Goal: Check status: Check status

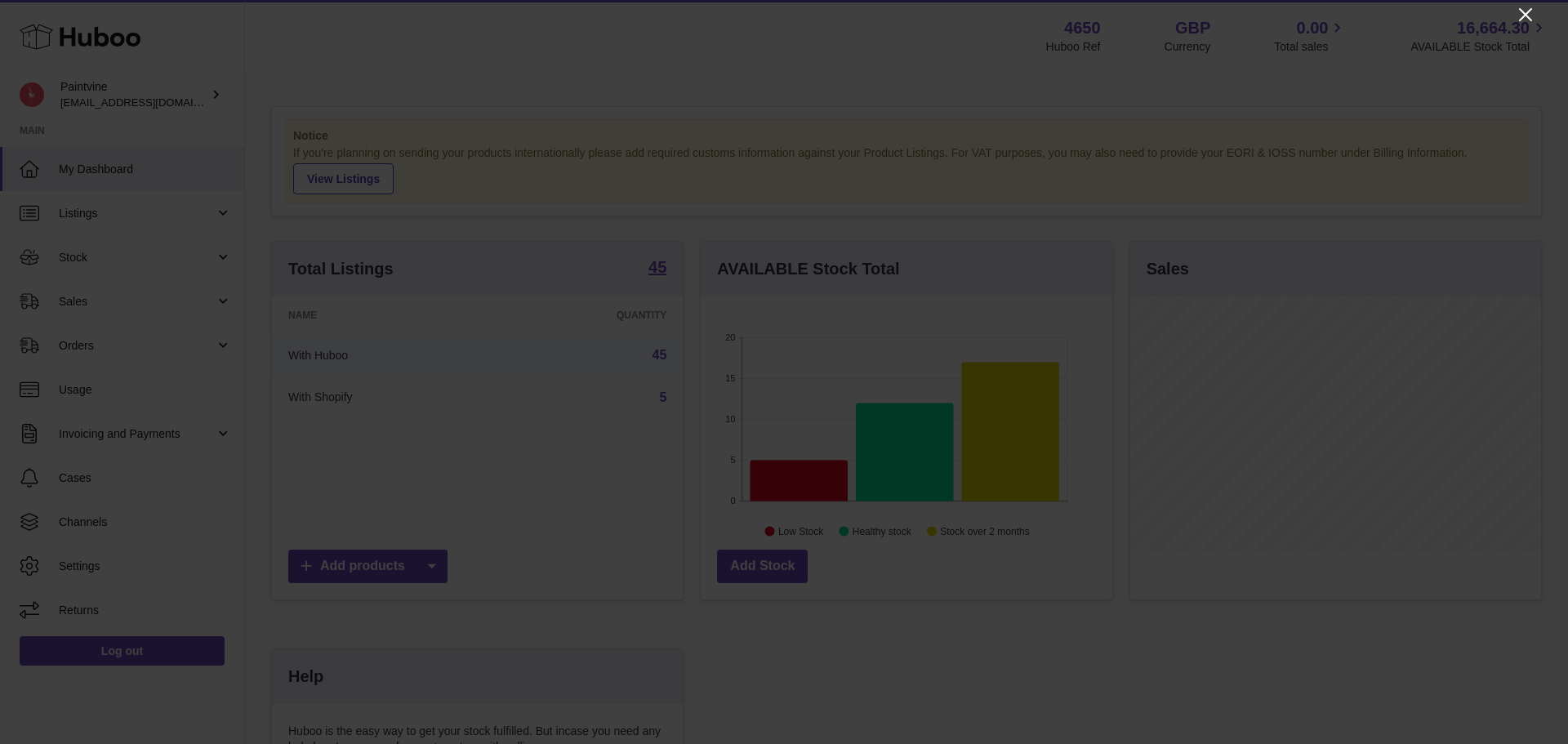
click at [1519, 18] on icon "Close" at bounding box center [1525, 15] width 19 height 19
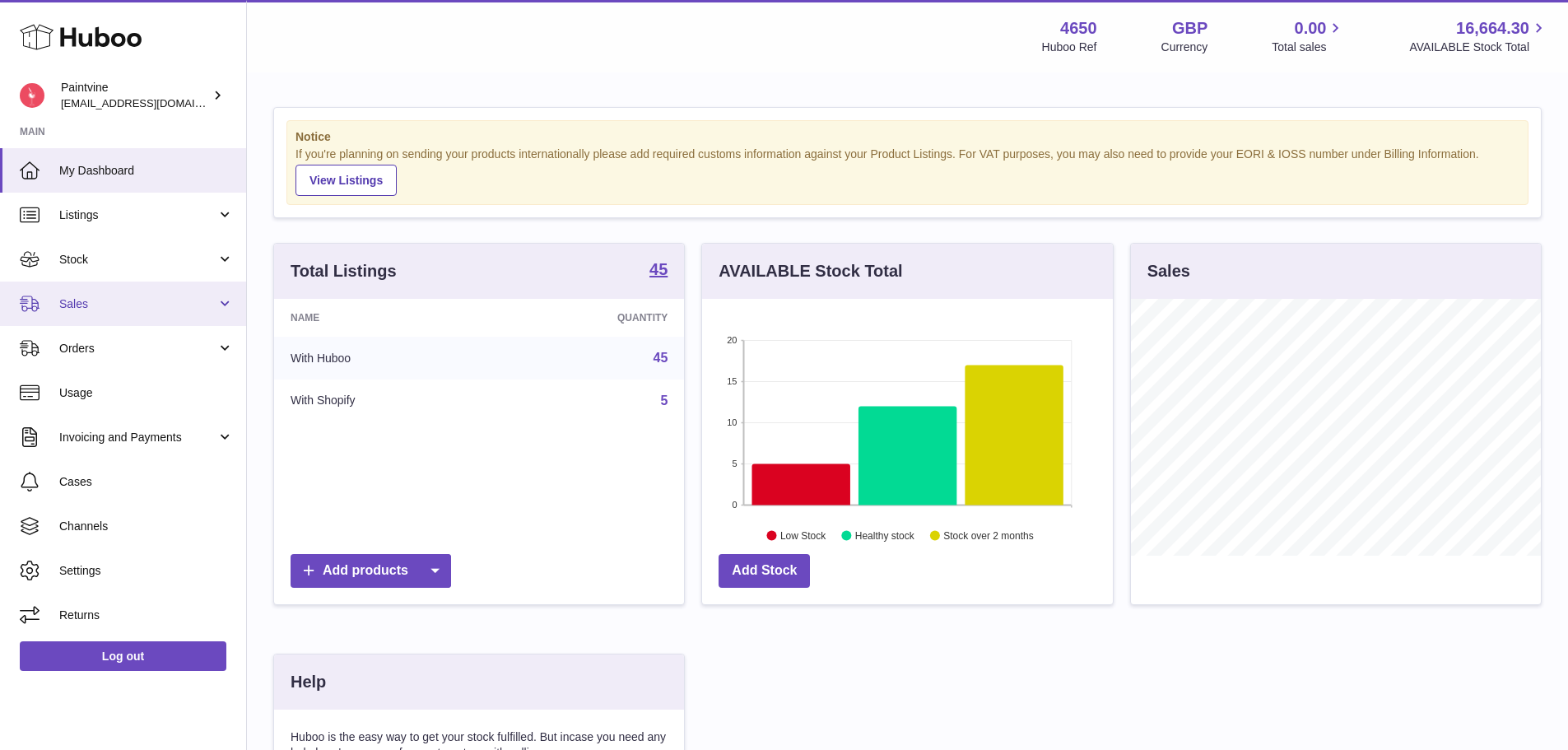
click at [108, 304] on span "Sales" at bounding box center [138, 305] width 158 height 16
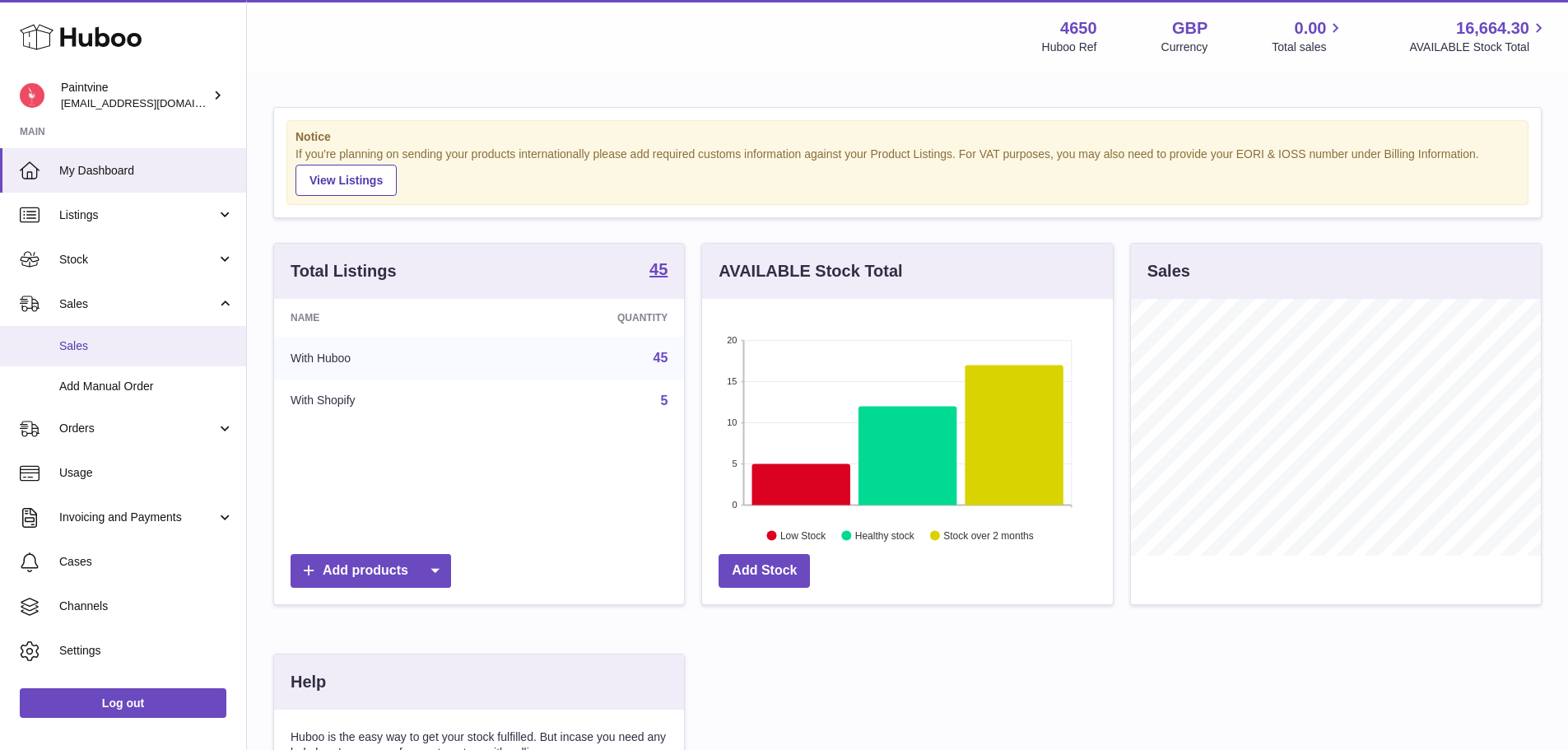
click at [114, 347] on span "Sales" at bounding box center [147, 346] width 175 height 16
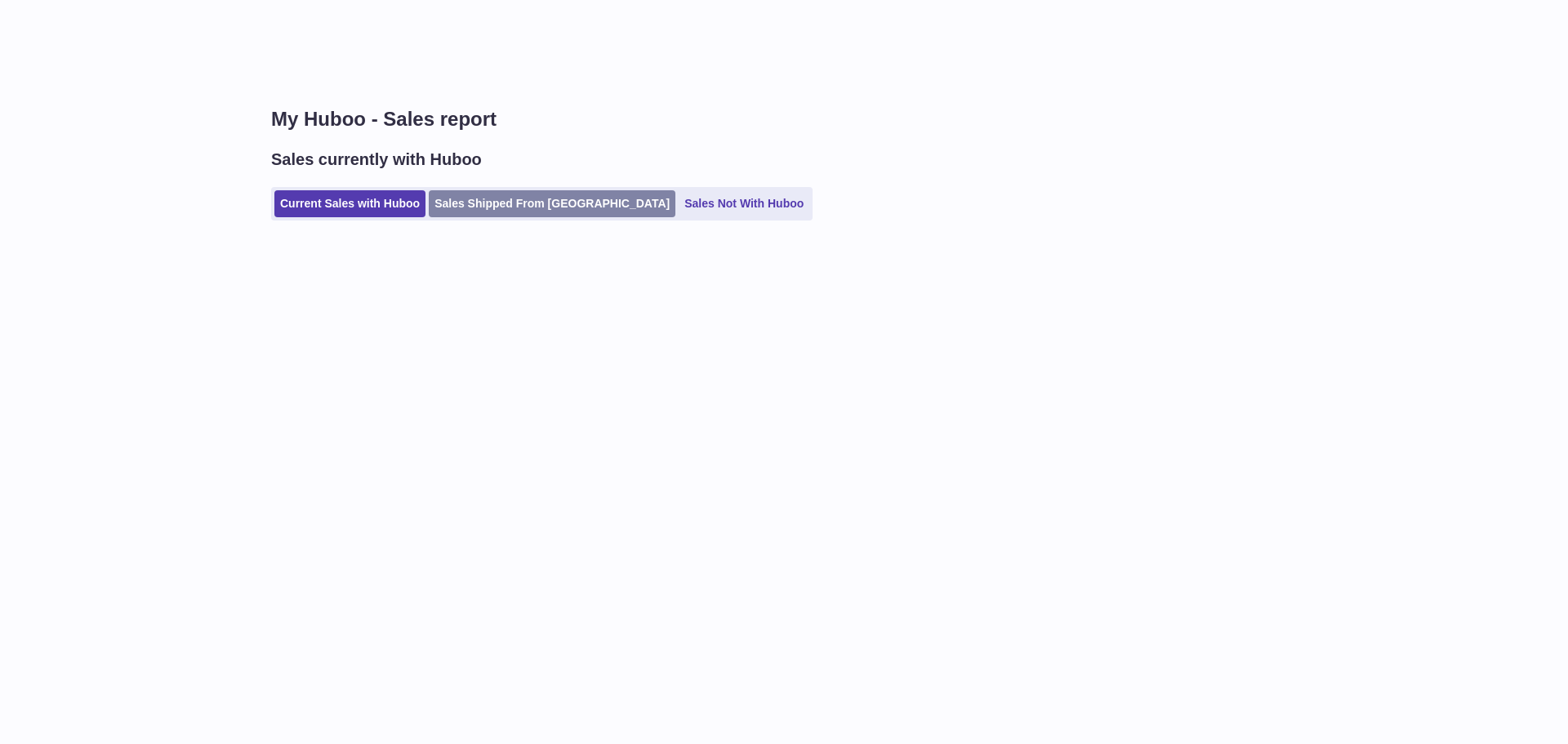
click at [481, 217] on link "Sales Shipped From Huboo" at bounding box center [551, 203] width 246 height 27
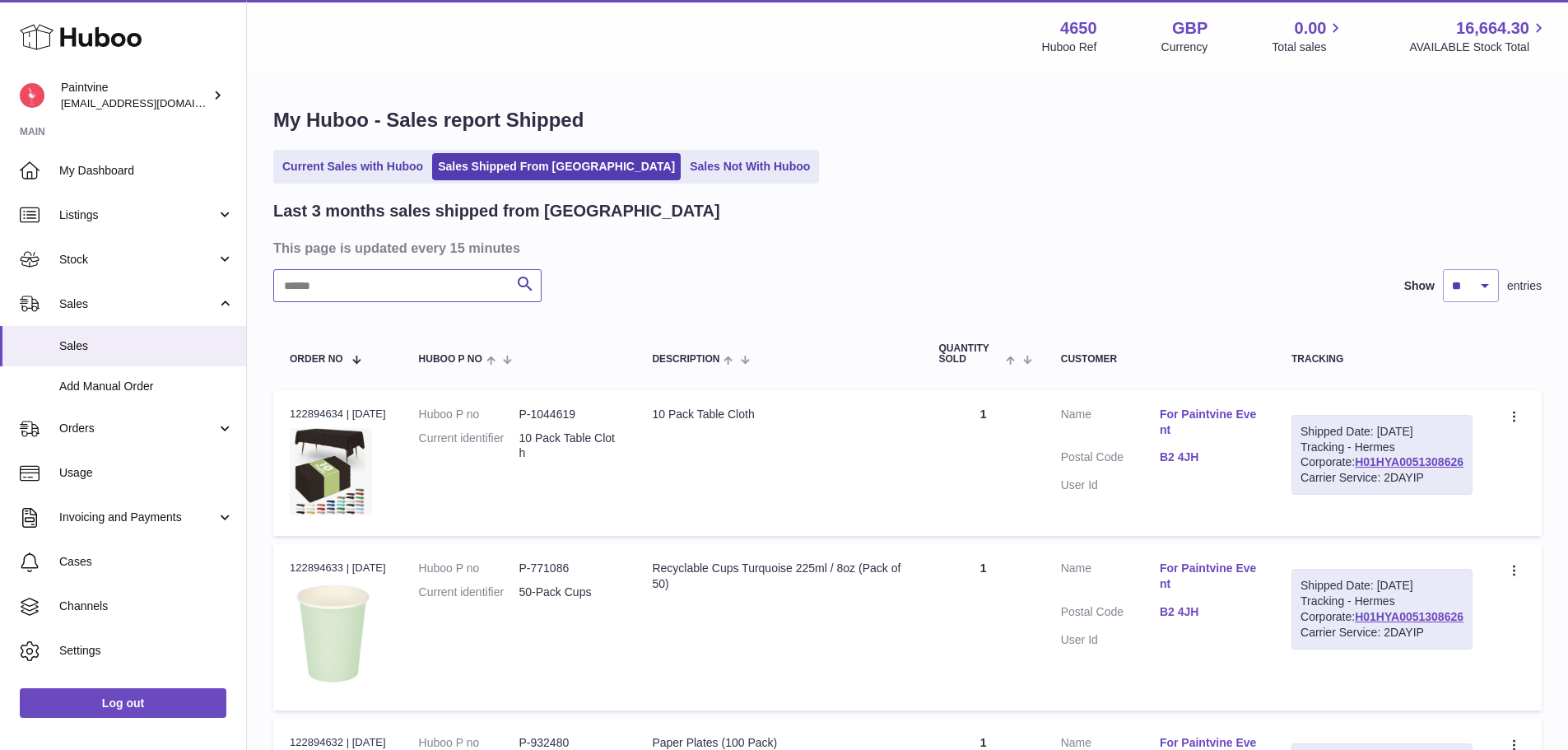
click at [367, 284] on input "text" at bounding box center [407, 285] width 268 height 33
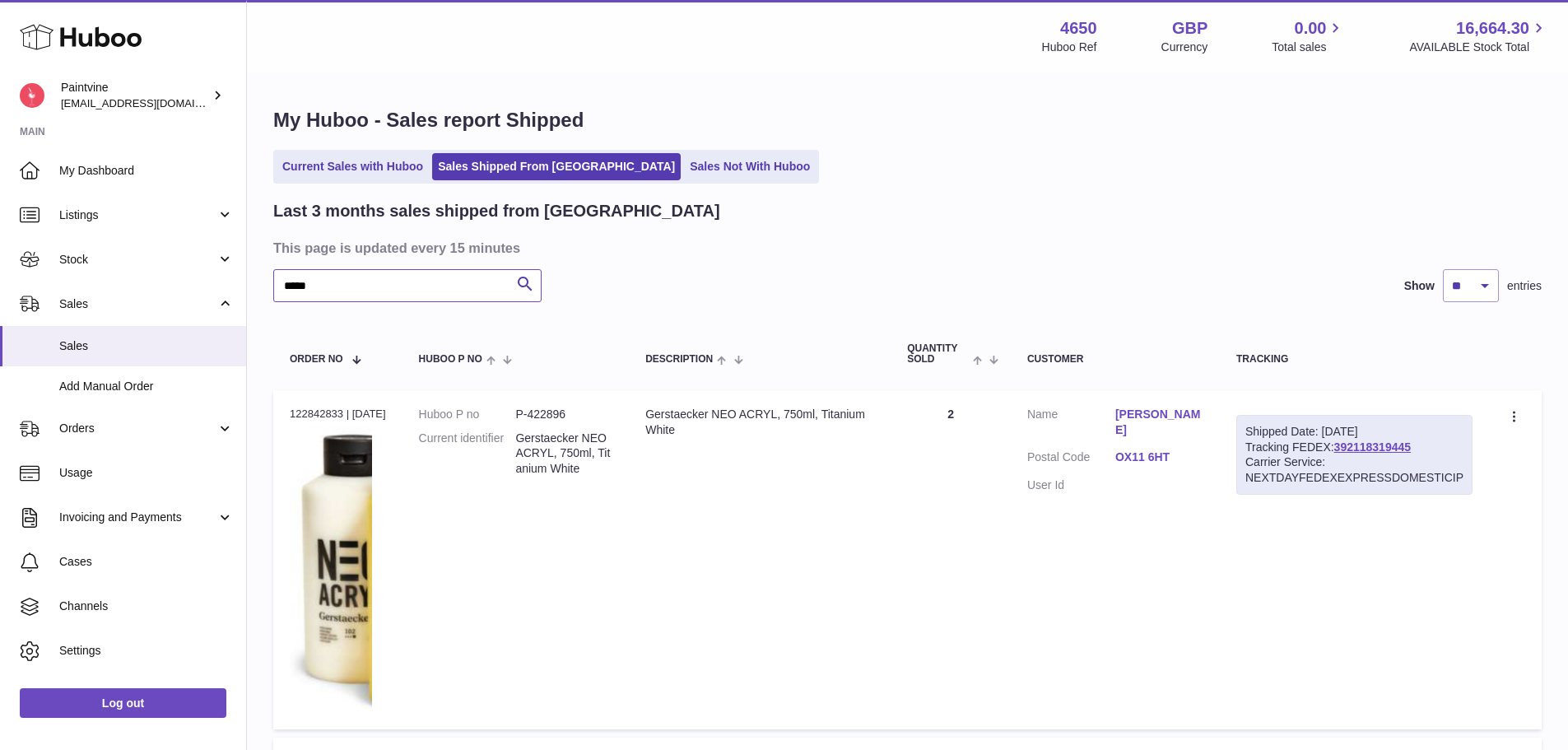
type input "*****"
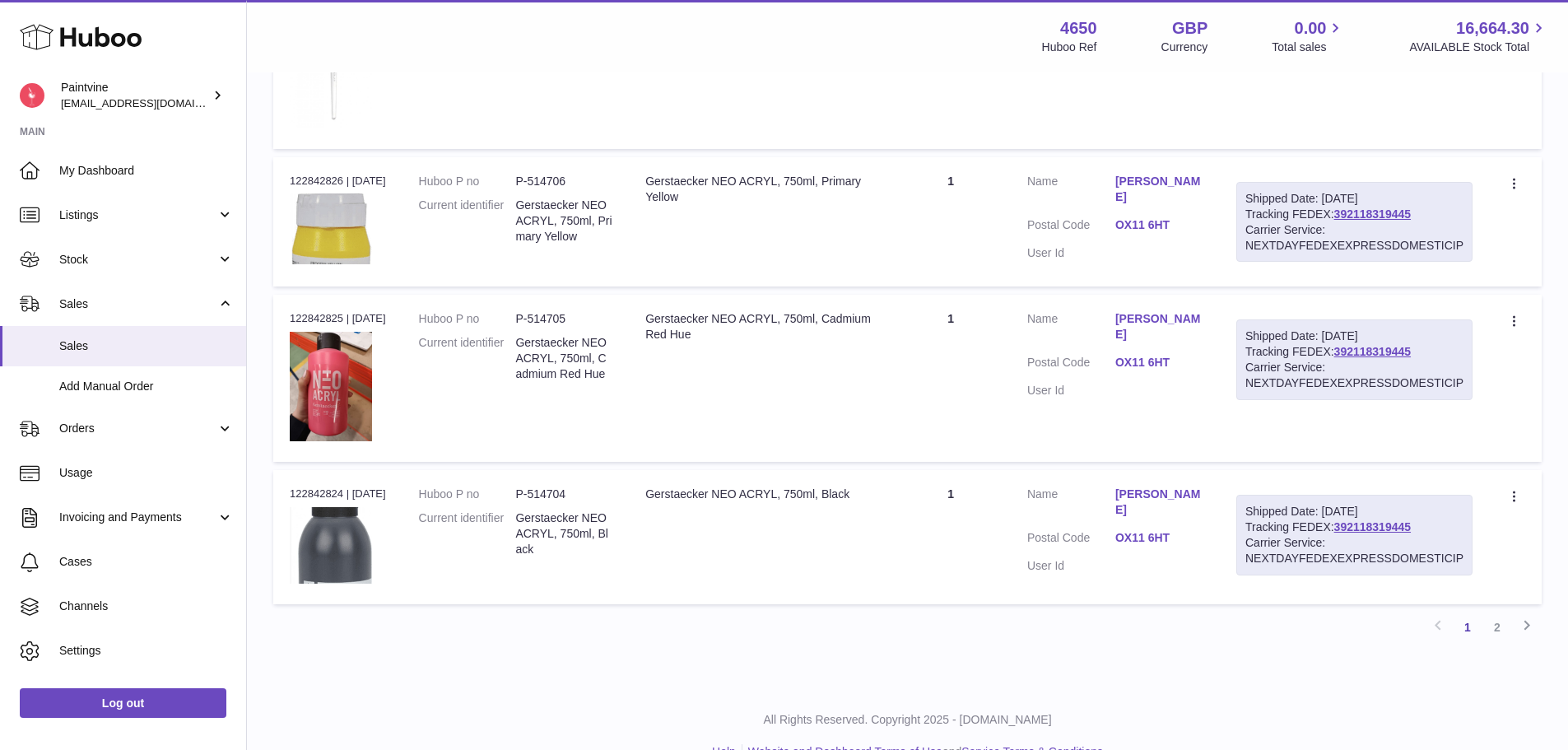
scroll to position [2477, 0]
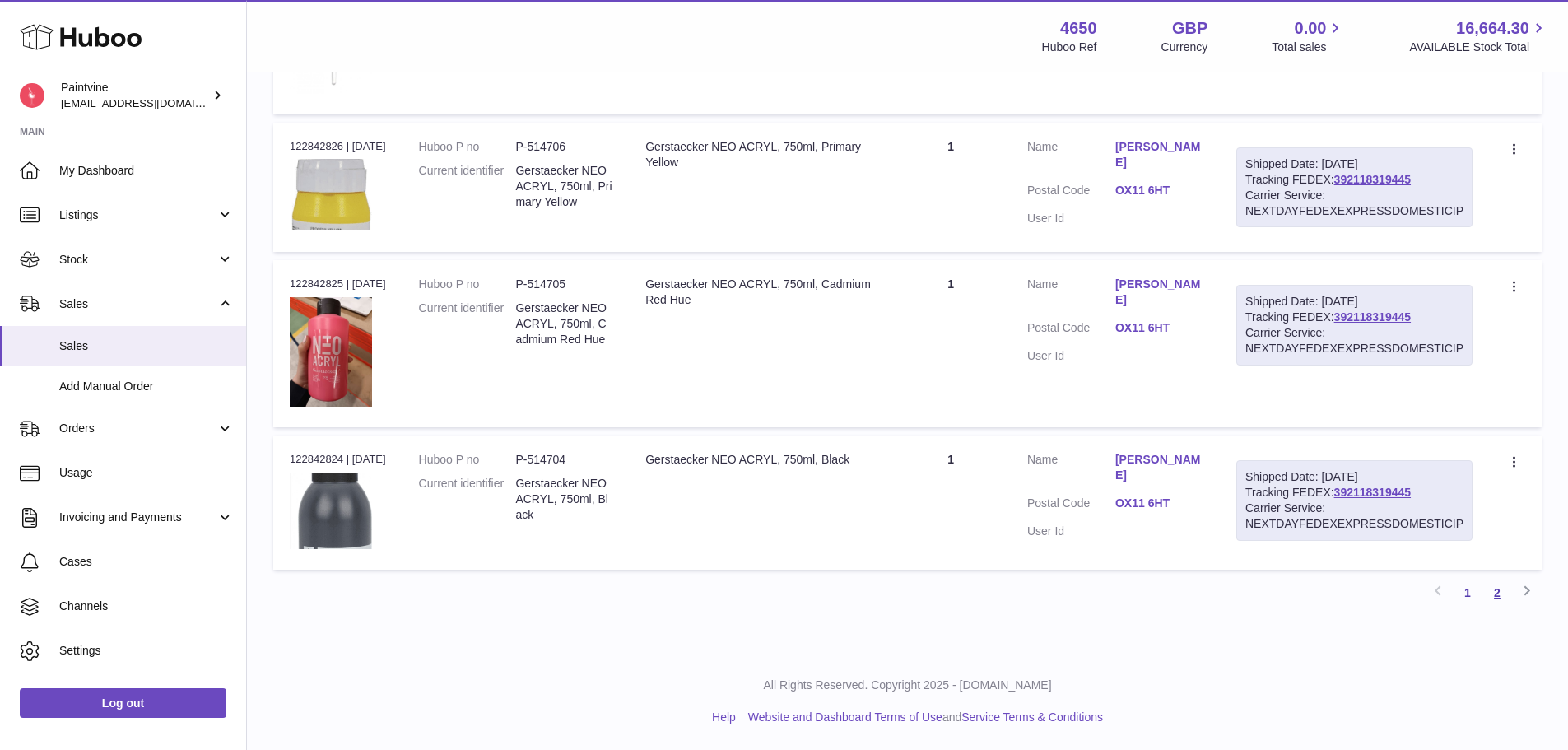
click at [1500, 592] on link "2" at bounding box center [1497, 592] width 29 height 29
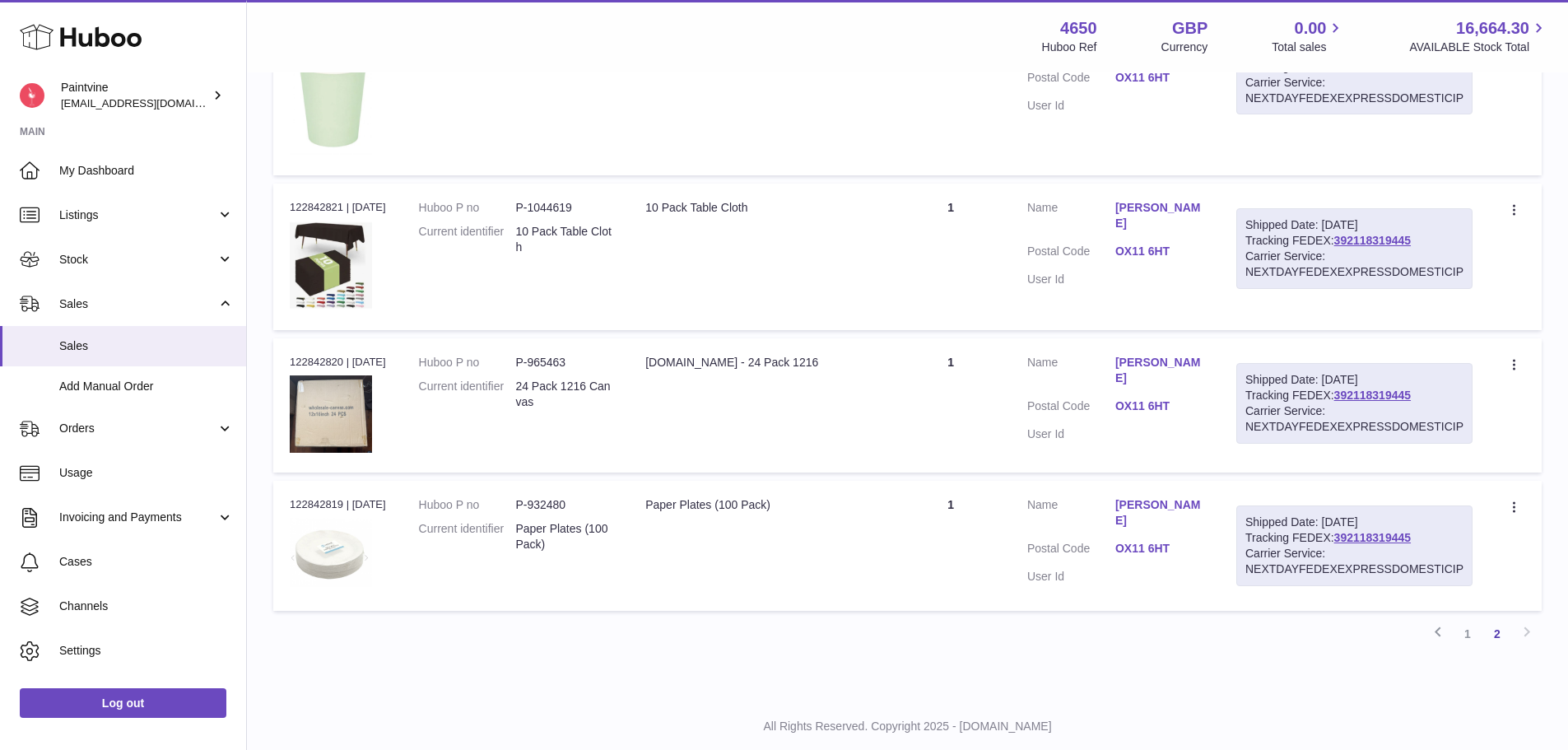
scroll to position [567, 0]
